Goal: Task Accomplishment & Management: Complete application form

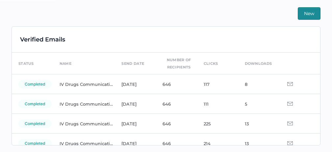
scroll to position [14, 0]
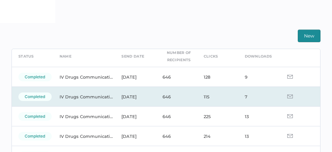
scroll to position [6, 0]
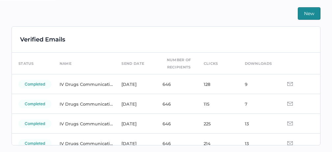
scroll to position [14, 0]
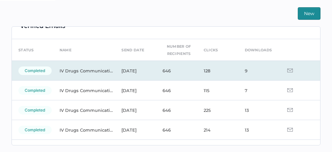
click at [288, 71] on img at bounding box center [291, 71] width 6 height 4
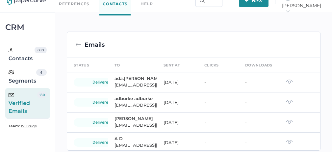
scroll to position [35, 0]
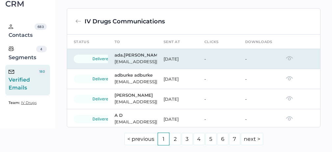
click at [287, 59] on img at bounding box center [289, 58] width 7 height 5
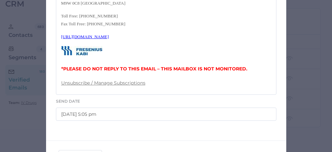
scroll to position [325, 0]
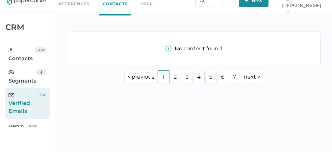
scroll to position [35, 0]
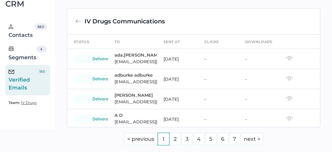
click at [21, 80] on div "Verified Emails" at bounding box center [23, 80] width 29 height 24
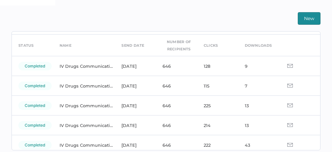
scroll to position [27, 0]
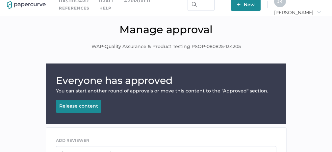
scroll to position [141, 0]
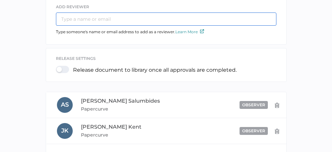
click at [90, 19] on input "text" at bounding box center [166, 19] width 221 height 13
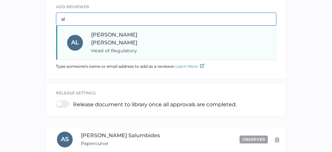
type input "al"
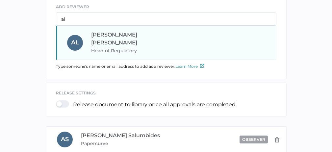
click at [107, 47] on span "Head of Regulatory" at bounding box center [135, 51] width 89 height 8
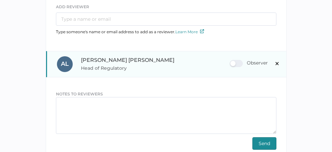
click at [239, 64] on div "Observer" at bounding box center [249, 63] width 38 height 7
click at [231, 61] on input "Observer" at bounding box center [231, 61] width 0 height 0
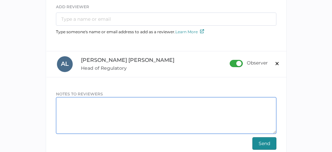
click at [105, 104] on textarea at bounding box center [166, 115] width 221 height 37
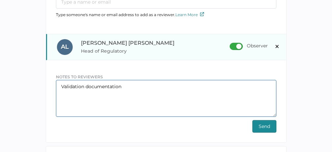
scroll to position [159, 0]
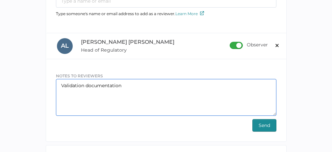
type textarea "Validation documentation"
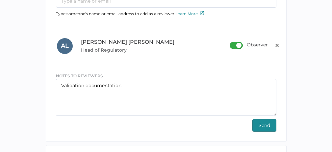
click at [264, 125] on span "Send" at bounding box center [265, 126] width 12 height 12
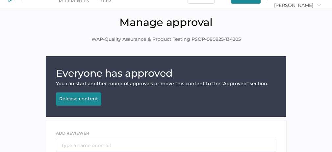
scroll to position [0, 0]
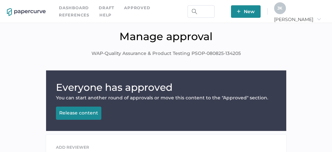
click at [286, 12] on div "J K" at bounding box center [280, 8] width 12 height 12
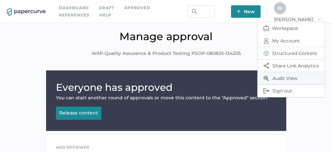
click at [288, 77] on span "Audit View" at bounding box center [291, 78] width 55 height 12
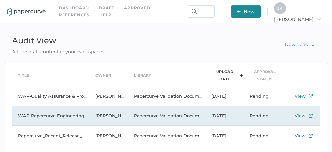
click at [66, 118] on td "WAP-Papercurve Engineering code of conduct.-080825-134217" at bounding box center [50, 116] width 77 height 20
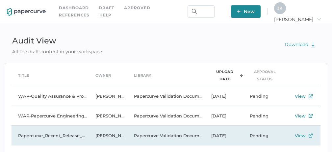
click at [65, 134] on td "Papercurve_Recent_Release_Notes" at bounding box center [50, 136] width 77 height 20
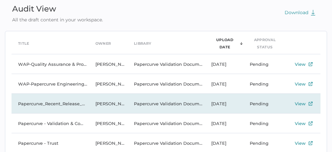
scroll to position [39, 0]
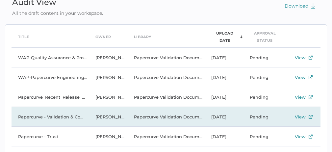
click at [65, 119] on td "Papercurve - Validation & Compliance Summary" at bounding box center [50, 117] width 77 height 20
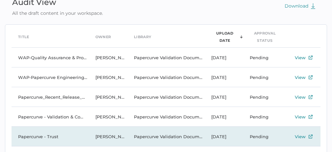
click at [55, 136] on td "Papercurve - Trust" at bounding box center [50, 137] width 77 height 20
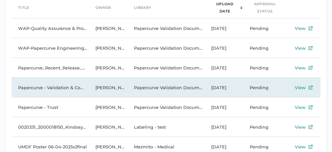
scroll to position [76, 0]
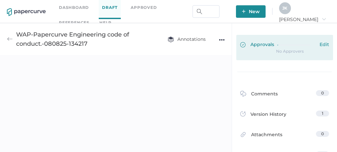
click at [262, 49] on link "Approvals Edit" at bounding box center [284, 47] width 97 height 25
